Goal: Task Accomplishment & Management: Manage account settings

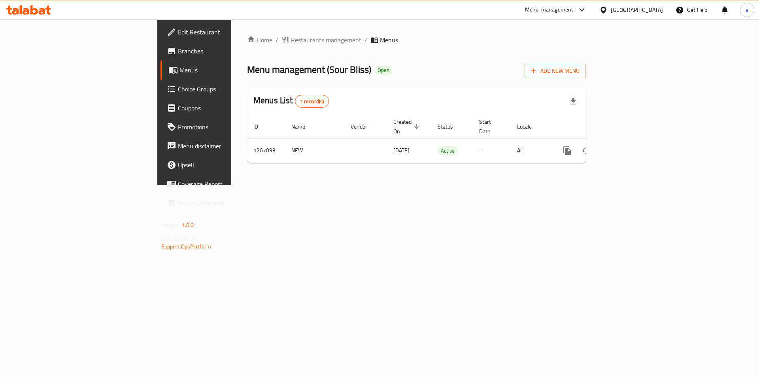
click at [178, 55] on span "Branches" at bounding box center [228, 50] width 100 height 9
click at [579, 69] on span "Add New Menu" at bounding box center [555, 71] width 49 height 10
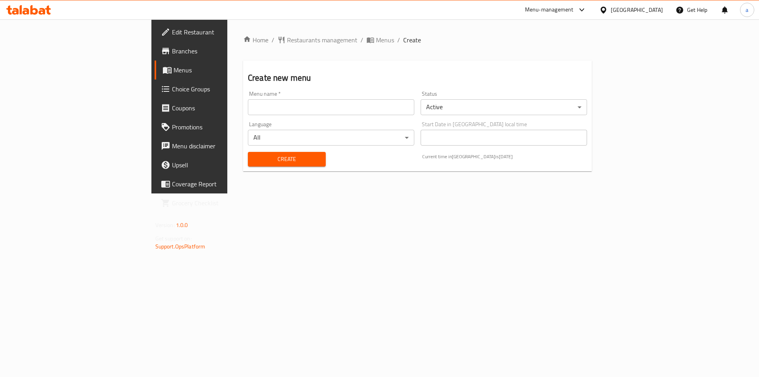
click at [365, 112] on input "text" at bounding box center [331, 107] width 166 height 16
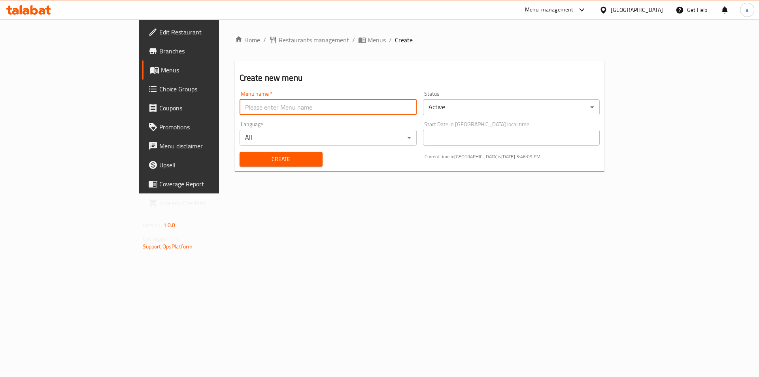
click at [365, 112] on input "text" at bounding box center [328, 107] width 177 height 16
type input "new"
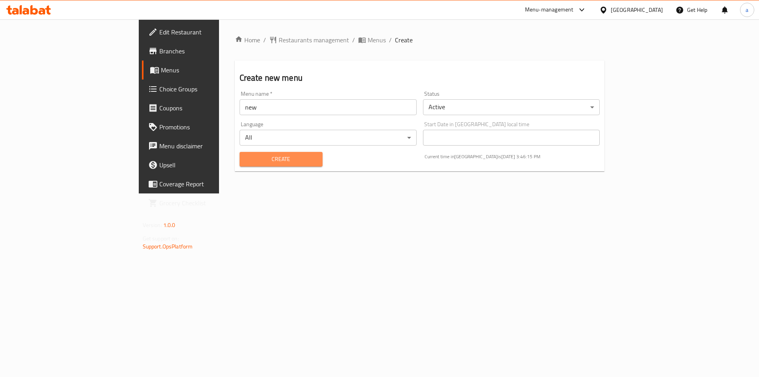
click at [246, 161] on span "Create" at bounding box center [281, 159] width 70 height 10
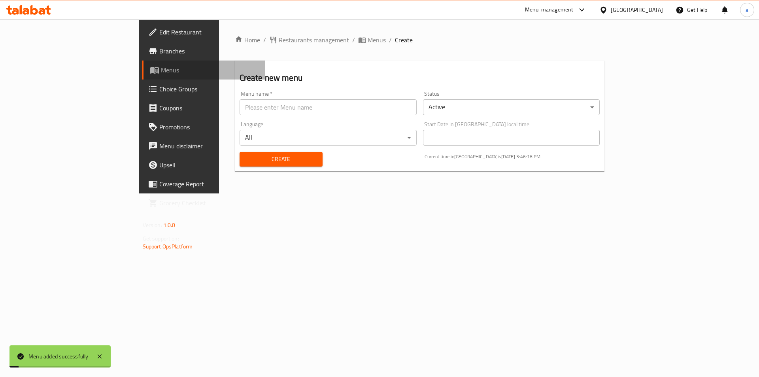
click at [161, 73] on span "Menus" at bounding box center [210, 69] width 98 height 9
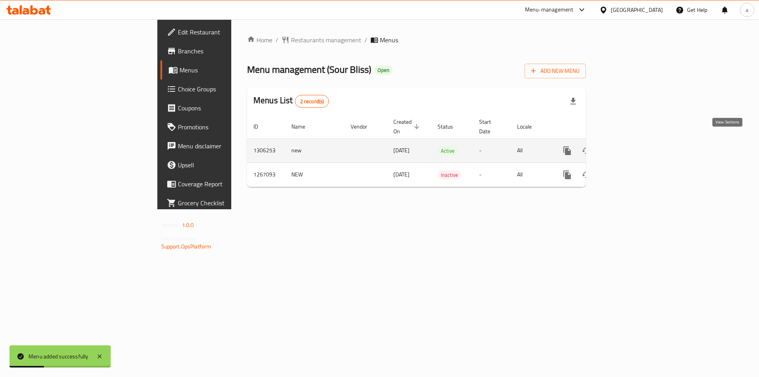
click at [629, 146] on icon "enhanced table" at bounding box center [623, 150] width 9 height 9
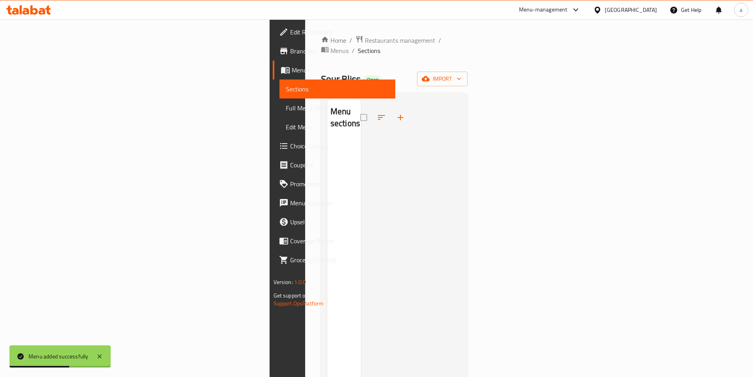
click at [468, 60] on div "Home / Restaurants management / Menus / Sections Sour Bliss Open import Menu se…" at bounding box center [394, 258] width 147 height 447
click at [461, 74] on span "import" at bounding box center [442, 79] width 38 height 10
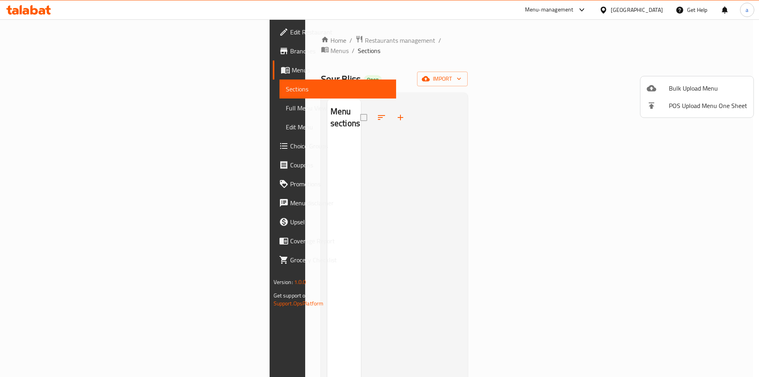
click at [613, 55] on div at bounding box center [379, 188] width 759 height 377
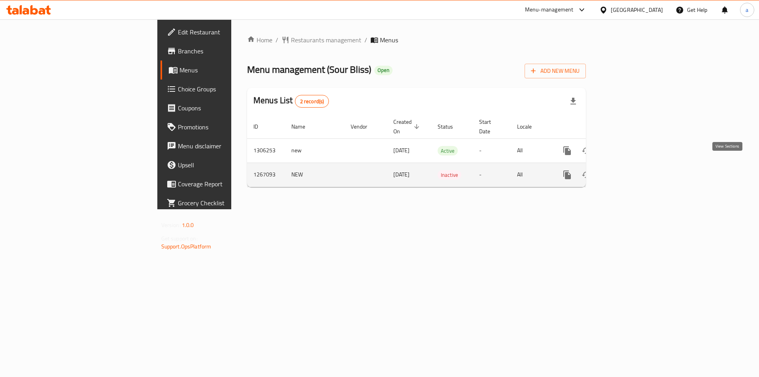
click at [634, 165] on link "enhanced table" at bounding box center [624, 174] width 19 height 19
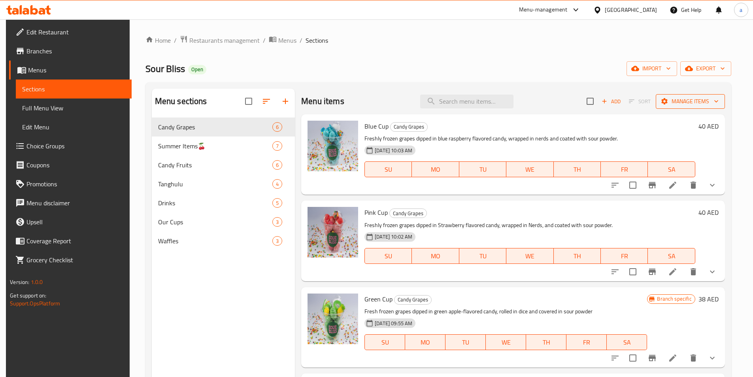
click at [693, 102] on span "Manage items" at bounding box center [690, 101] width 57 height 10
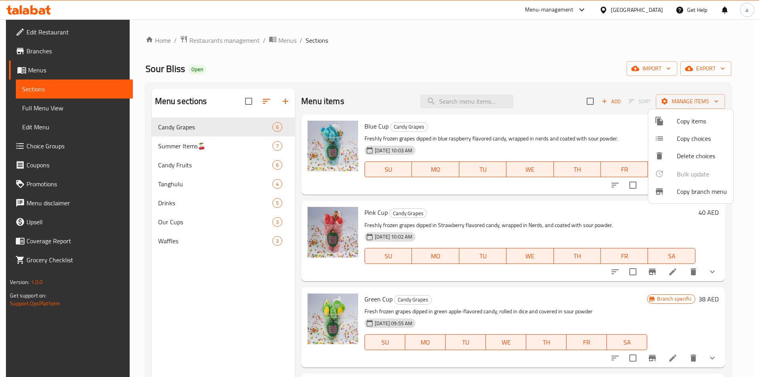
click at [680, 185] on li "Copy branch menu" at bounding box center [690, 191] width 85 height 17
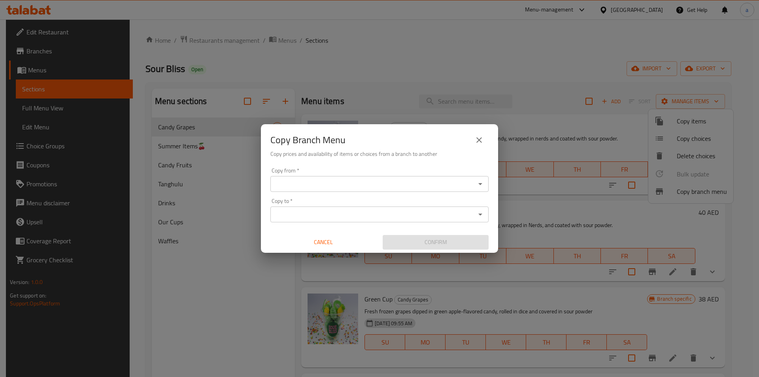
click at [434, 188] on input "Copy from   *" at bounding box center [373, 183] width 200 height 11
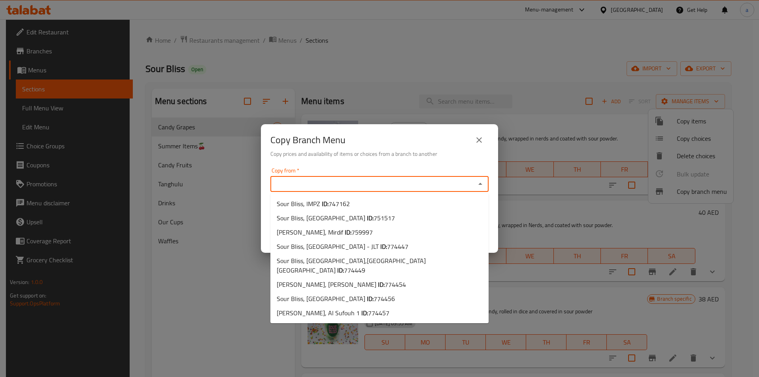
click at [419, 185] on input "Copy from   *" at bounding box center [373, 183] width 200 height 11
click at [329, 204] on span "747162" at bounding box center [338, 204] width 21 height 12
type input "Sour Bliss, IMPZ"
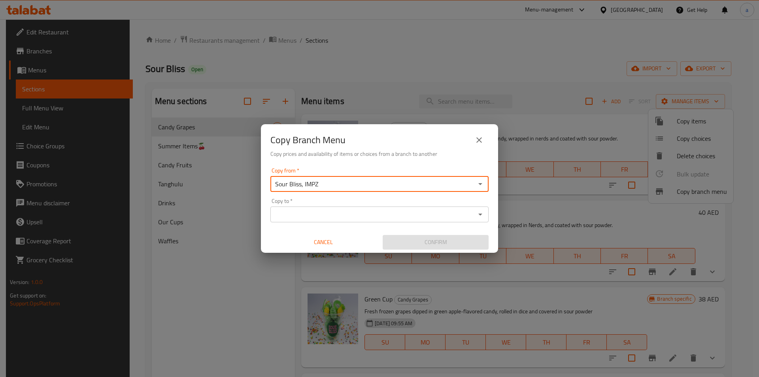
click at [323, 210] on input "Copy to   *" at bounding box center [373, 214] width 200 height 11
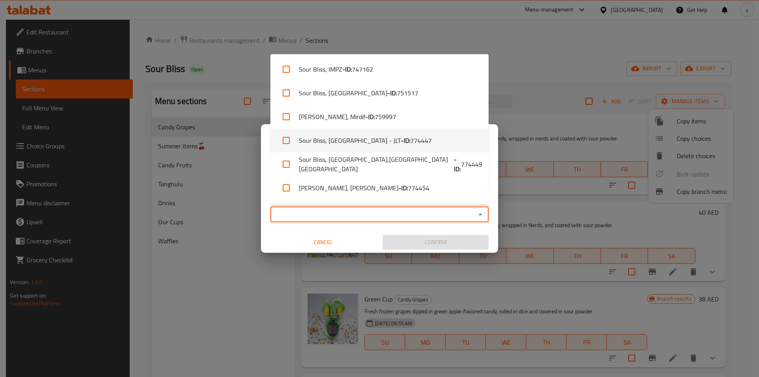
click at [416, 142] on span "774447" at bounding box center [420, 140] width 21 height 9
checkbox input "true"
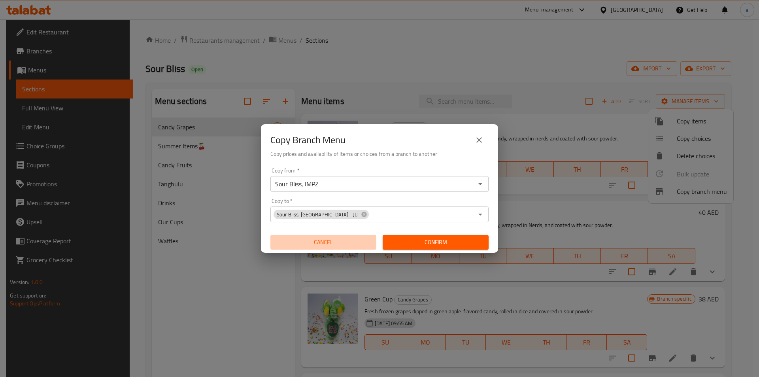
click at [351, 239] on span "Cancel" at bounding box center [324, 242] width 100 height 10
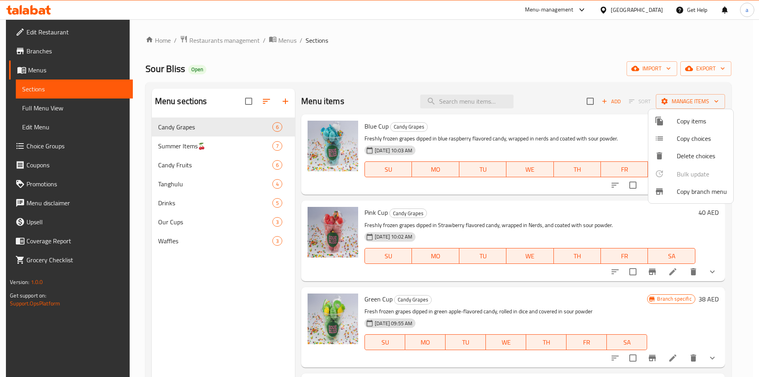
click at [669, 188] on div at bounding box center [666, 191] width 22 height 9
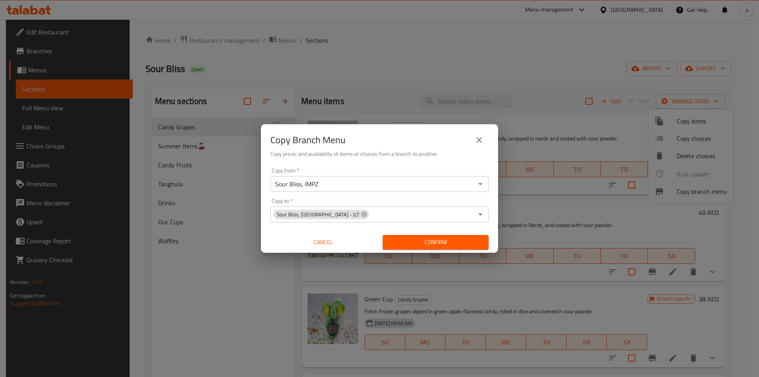
click at [442, 180] on input "Sour Bliss, IMPZ" at bounding box center [373, 183] width 200 height 11
click at [483, 184] on icon "Open" at bounding box center [480, 183] width 9 height 9
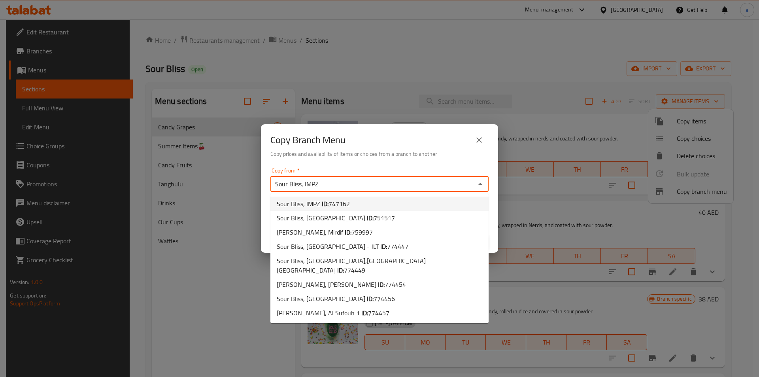
click at [353, 203] on li "Sour Bliss, IMPZ ID: 747162" at bounding box center [379, 203] width 218 height 14
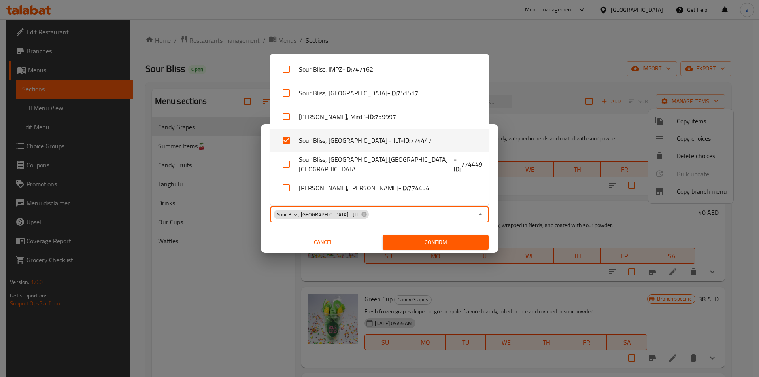
click at [374, 211] on input "Copy to   *" at bounding box center [422, 214] width 104 height 11
click at [359, 143] on li "Sour Bliss, Jumeirah Lakes Towers - JLT - ID: 774447" at bounding box center [379, 140] width 218 height 24
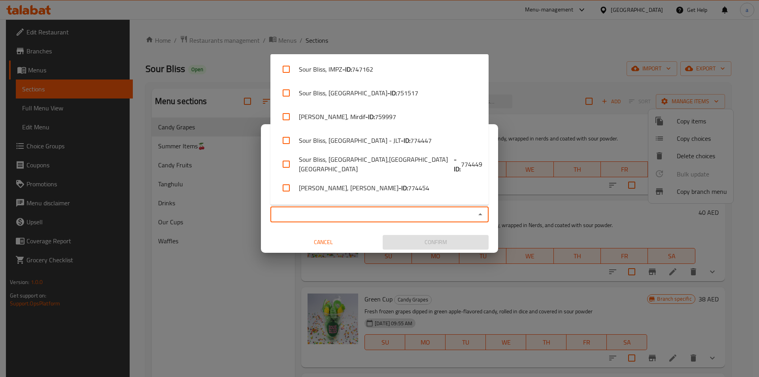
click at [359, 143] on li "Sour Bliss, Jumeirah Lakes Towers - JLT - ID: 774447" at bounding box center [379, 140] width 218 height 24
checkbox input "true"
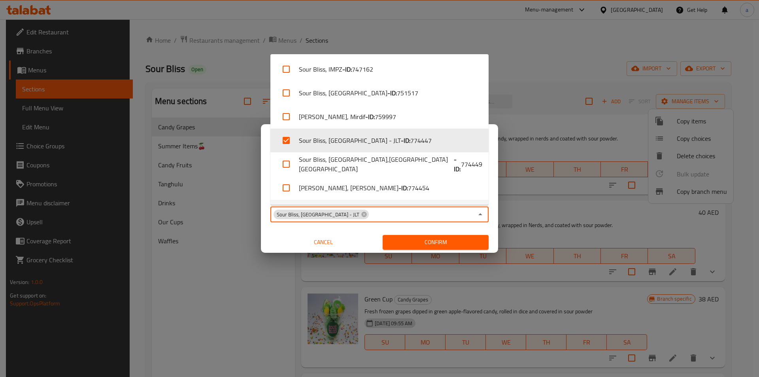
click at [255, 180] on div "Copy Branch Menu Copy prices and availability of items or choices from a branch…" at bounding box center [379, 188] width 759 height 377
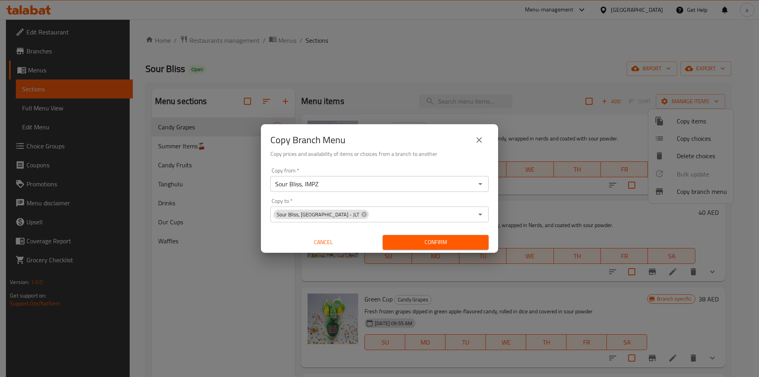
click at [436, 249] on div "Confirm" at bounding box center [435, 242] width 112 height 21
click at [432, 243] on span "Confirm" at bounding box center [435, 242] width 93 height 10
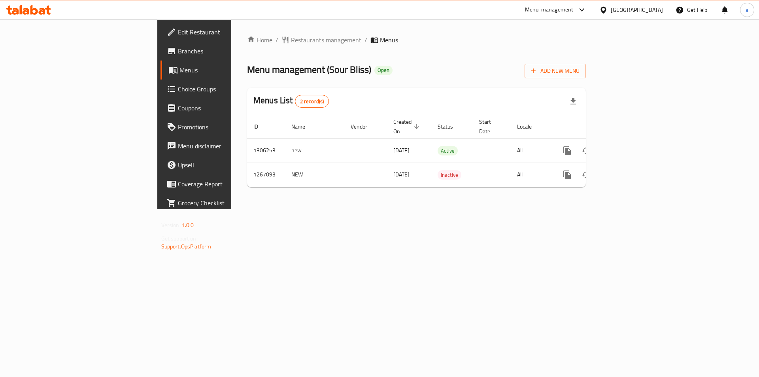
drag, startPoint x: 419, startPoint y: 262, endPoint x: 423, endPoint y: 255, distance: 7.6
click at [419, 209] on div "Home / Restaurants management / Menus Menu management ( Sour Bliss ) Open Add N…" at bounding box center [416, 114] width 370 height 190
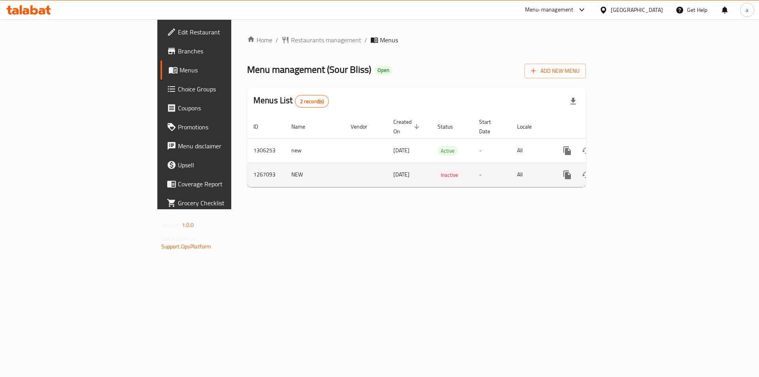
click at [629, 170] on icon "enhanced table" at bounding box center [623, 174] width 9 height 9
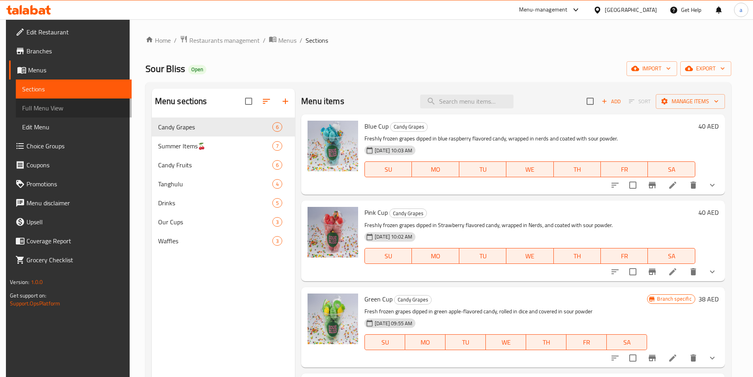
click at [64, 106] on span "Full Menu View" at bounding box center [73, 107] width 103 height 9
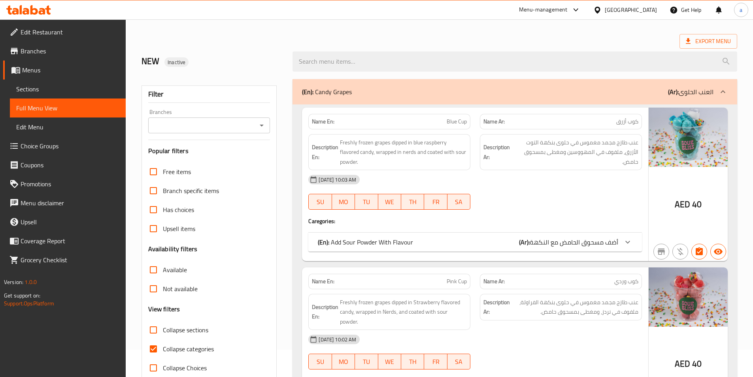
scroll to position [79, 0]
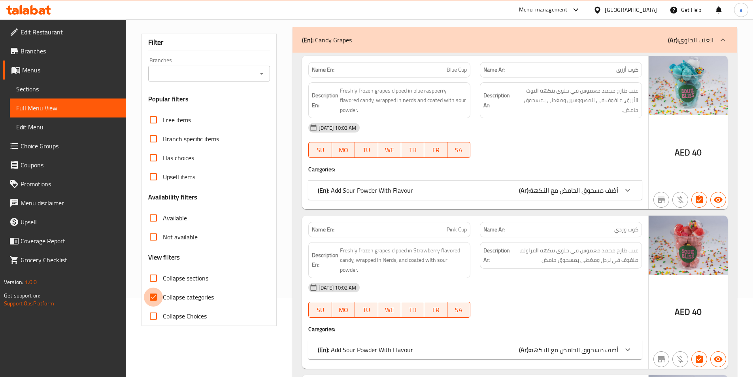
click at [159, 292] on input "Collapse categories" at bounding box center [153, 296] width 19 height 19
checkbox input "false"
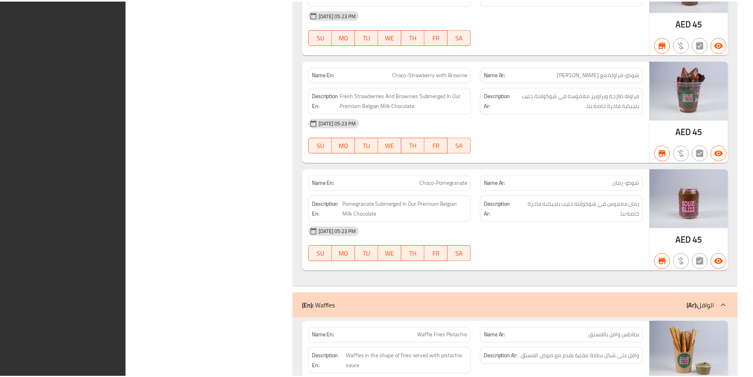
scroll to position [7122, 0]
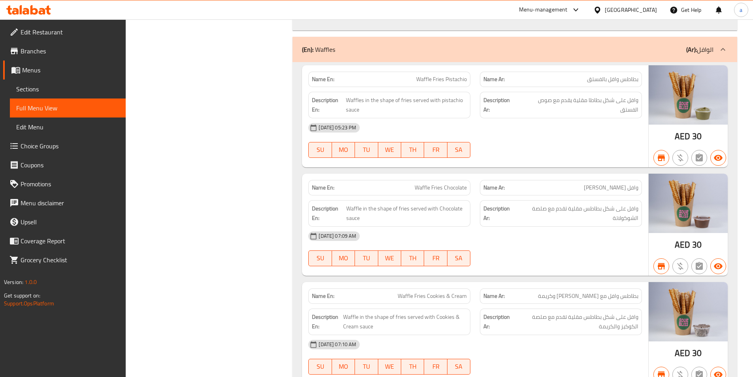
click at [61, 86] on span "Sections" at bounding box center [67, 88] width 103 height 9
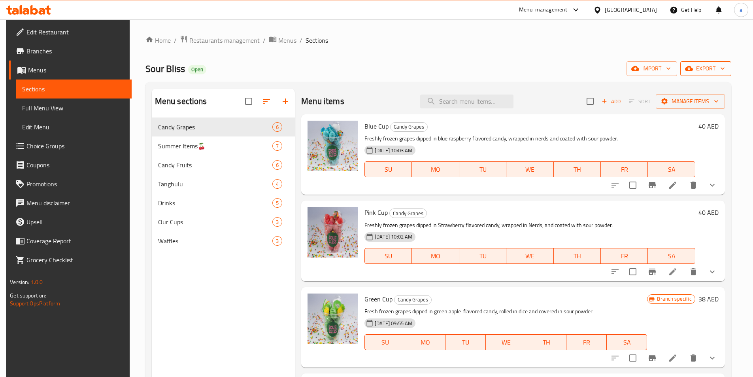
click at [696, 63] on button "export" at bounding box center [705, 68] width 51 height 15
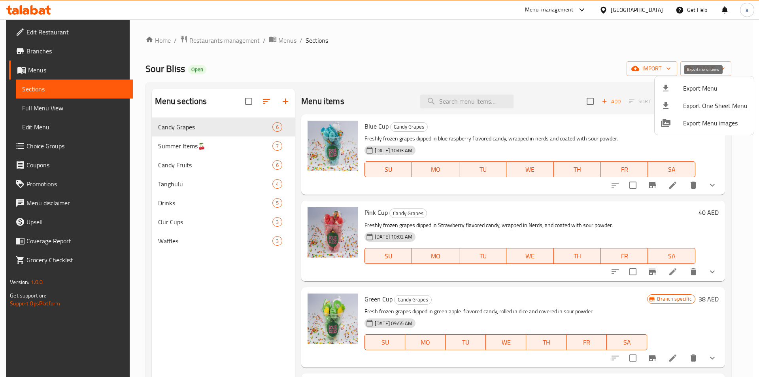
click at [698, 89] on span "Export Menu" at bounding box center [715, 87] width 64 height 9
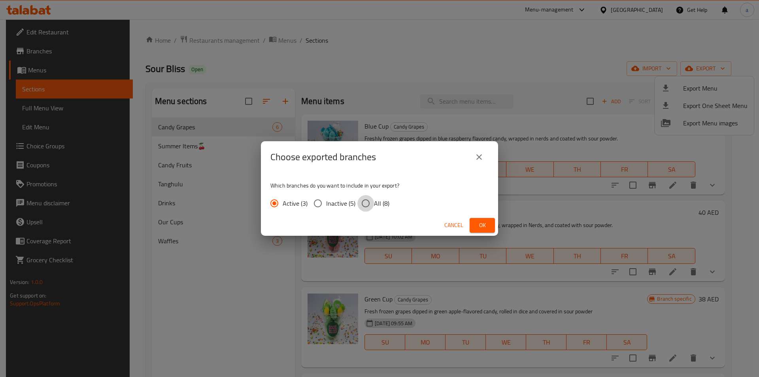
click at [367, 202] on input "All (8)" at bounding box center [365, 203] width 17 height 17
radio input "true"
click at [478, 226] on span "Ok" at bounding box center [482, 225] width 13 height 10
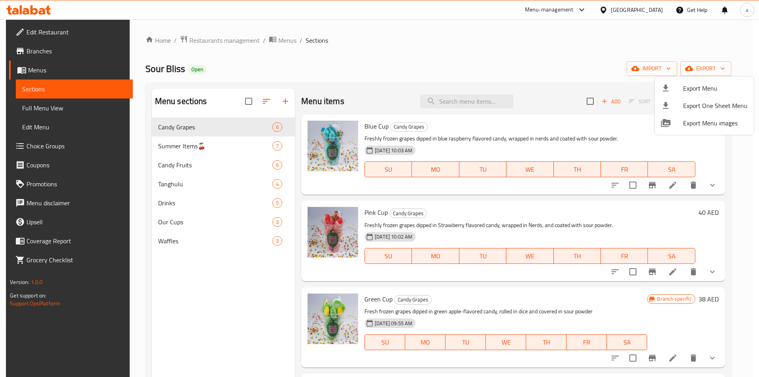
click at [641, 6] on div at bounding box center [379, 188] width 759 height 377
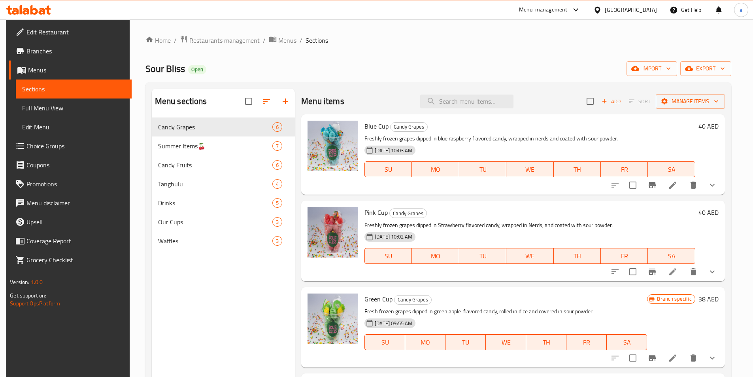
click at [640, 9] on div "United Arab Emirates" at bounding box center [631, 10] width 52 height 9
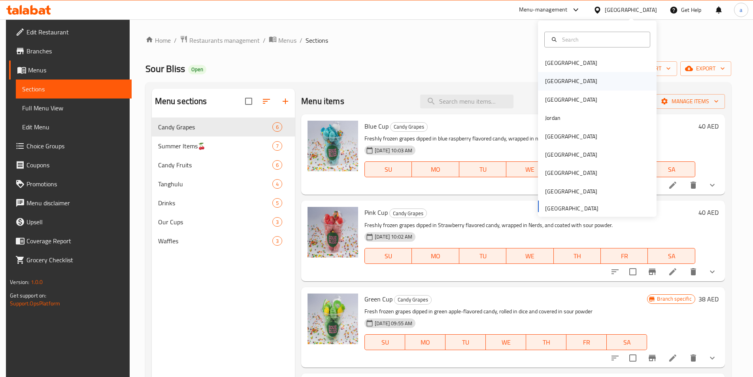
click at [559, 81] on div "[GEOGRAPHIC_DATA]" at bounding box center [571, 81] width 65 height 18
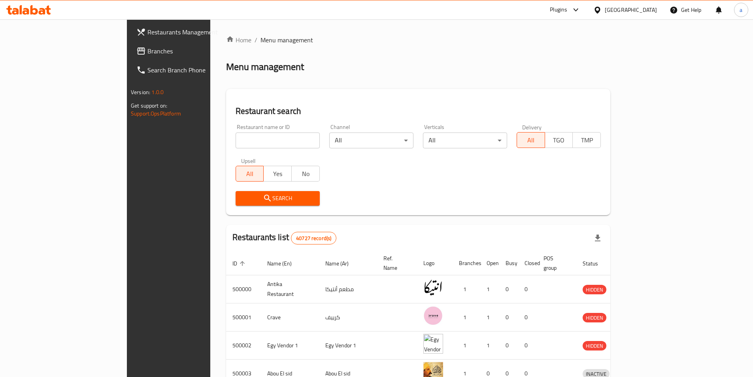
click at [136, 53] on span at bounding box center [141, 50] width 11 height 9
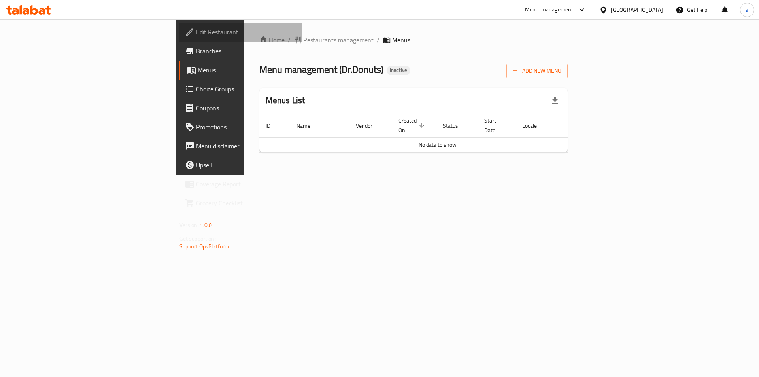
click at [179, 41] on link "Edit Restaurant" at bounding box center [241, 32] width 124 height 19
